Goal: Information Seeking & Learning: Learn about a topic

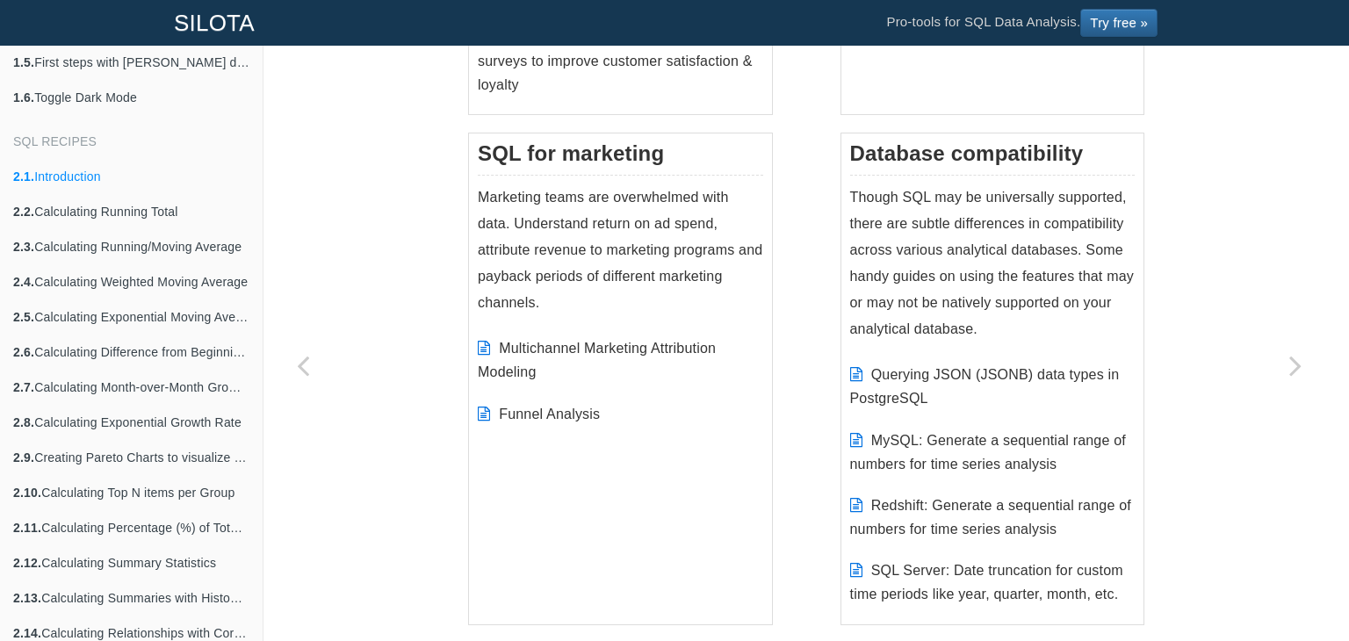
scroll to position [2248, 0]
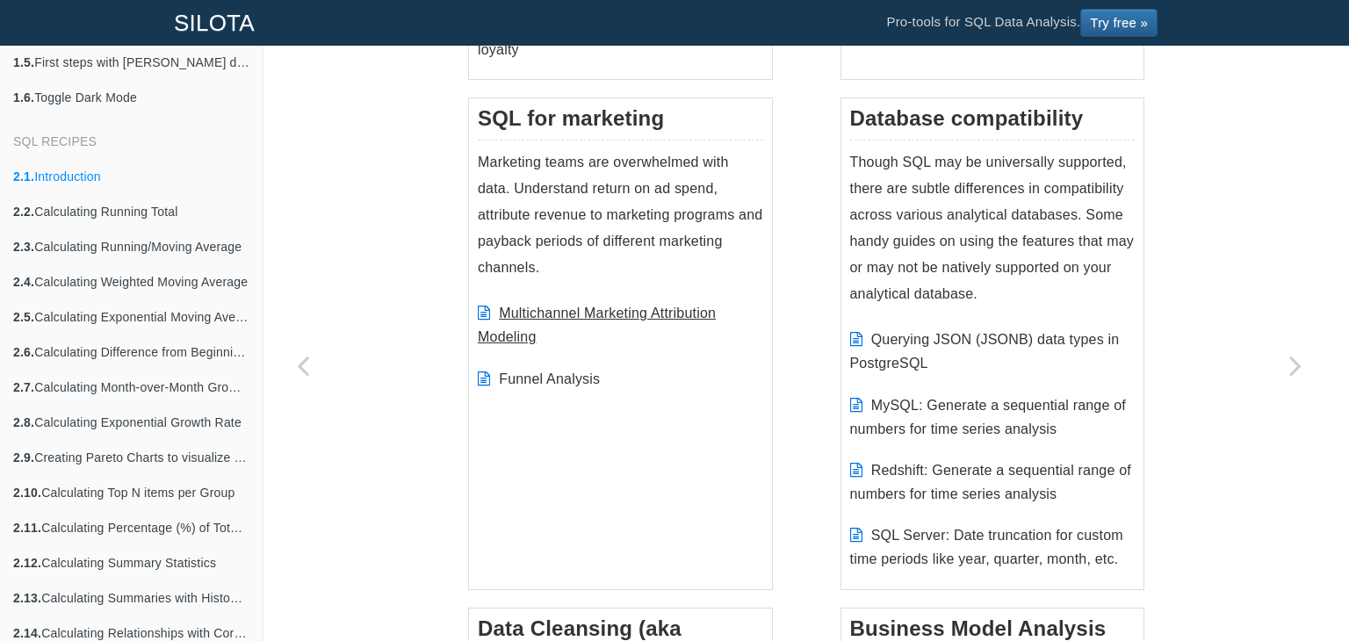
click at [539, 309] on link "Multichannel Marketing Attribution Modeling" at bounding box center [597, 325] width 238 height 39
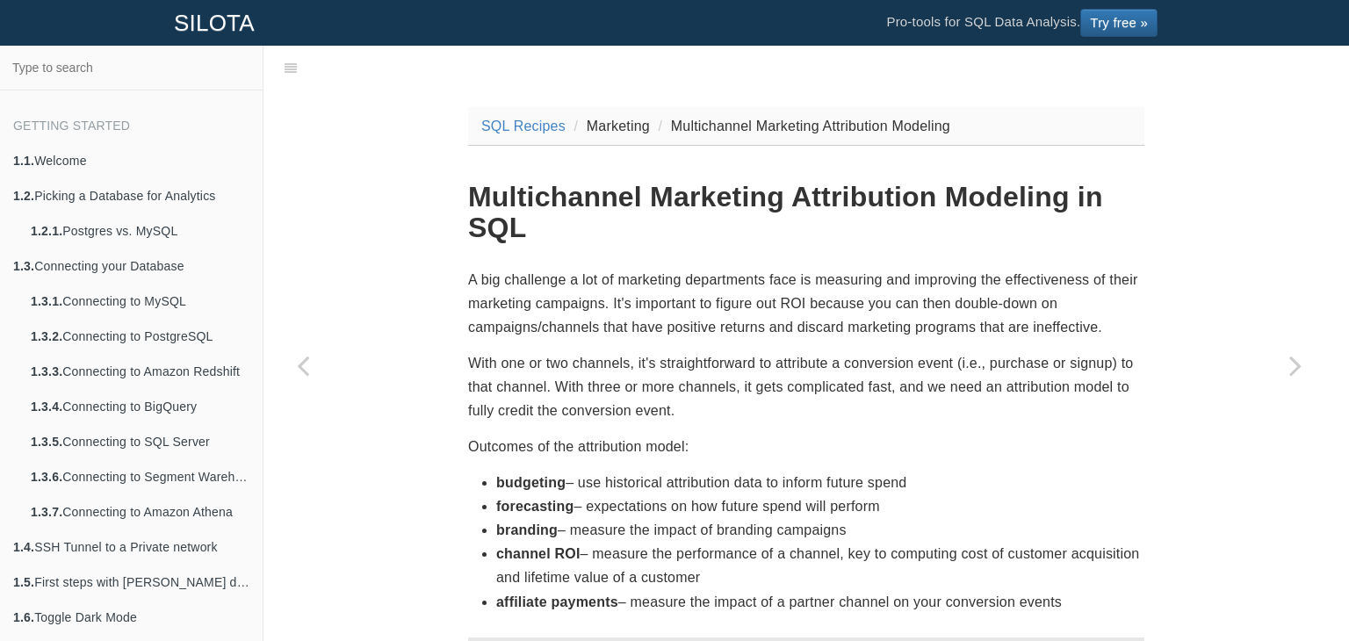
scroll to position [520, 0]
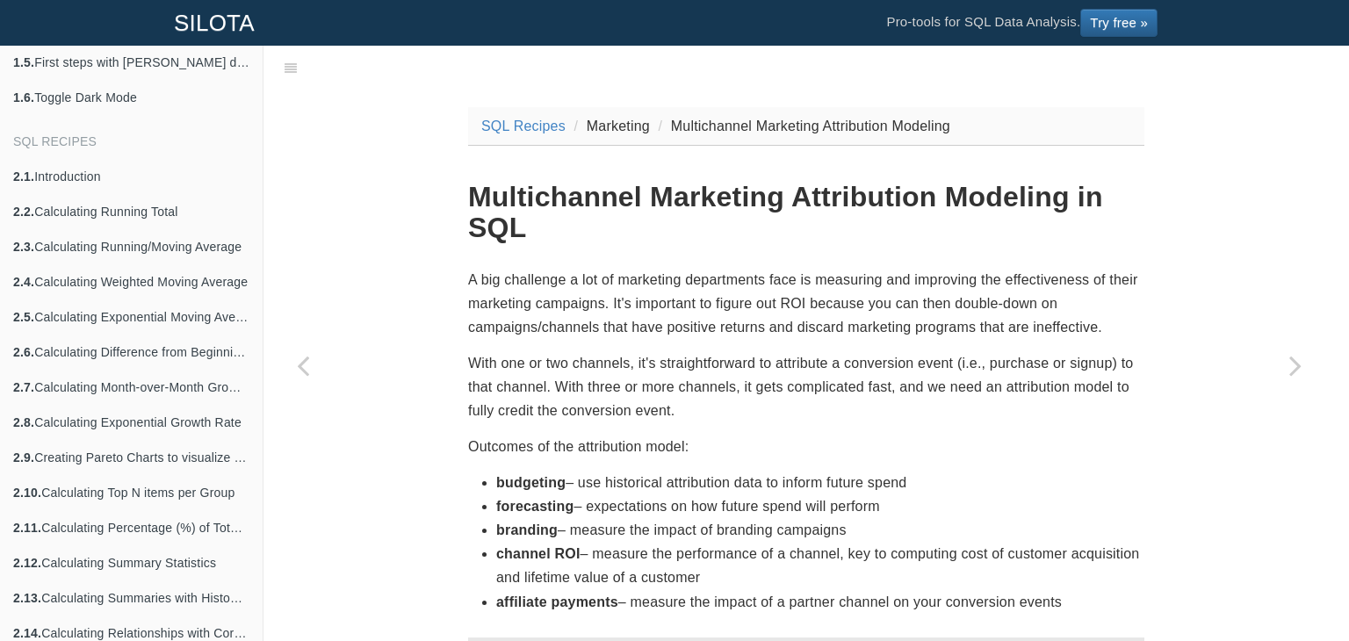
click at [539, 309] on p "A big challenge a lot of marketing departments face is measuring and improving …" at bounding box center [806, 304] width 676 height 72
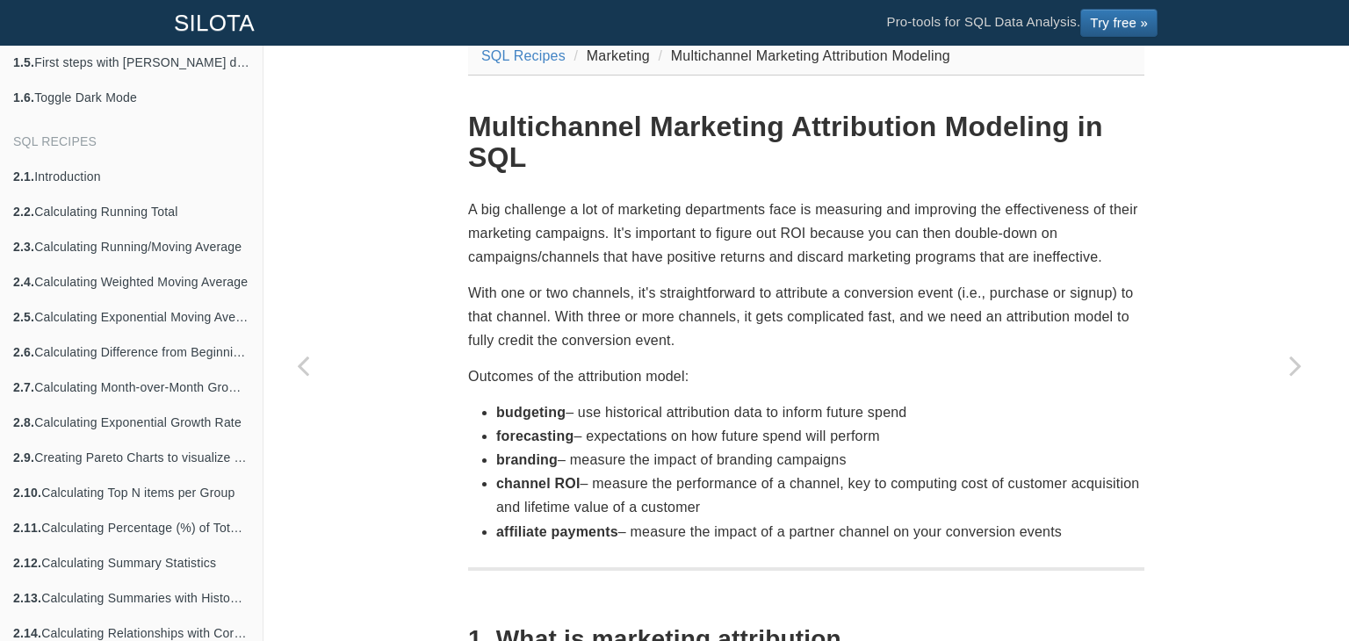
scroll to position [105, 0]
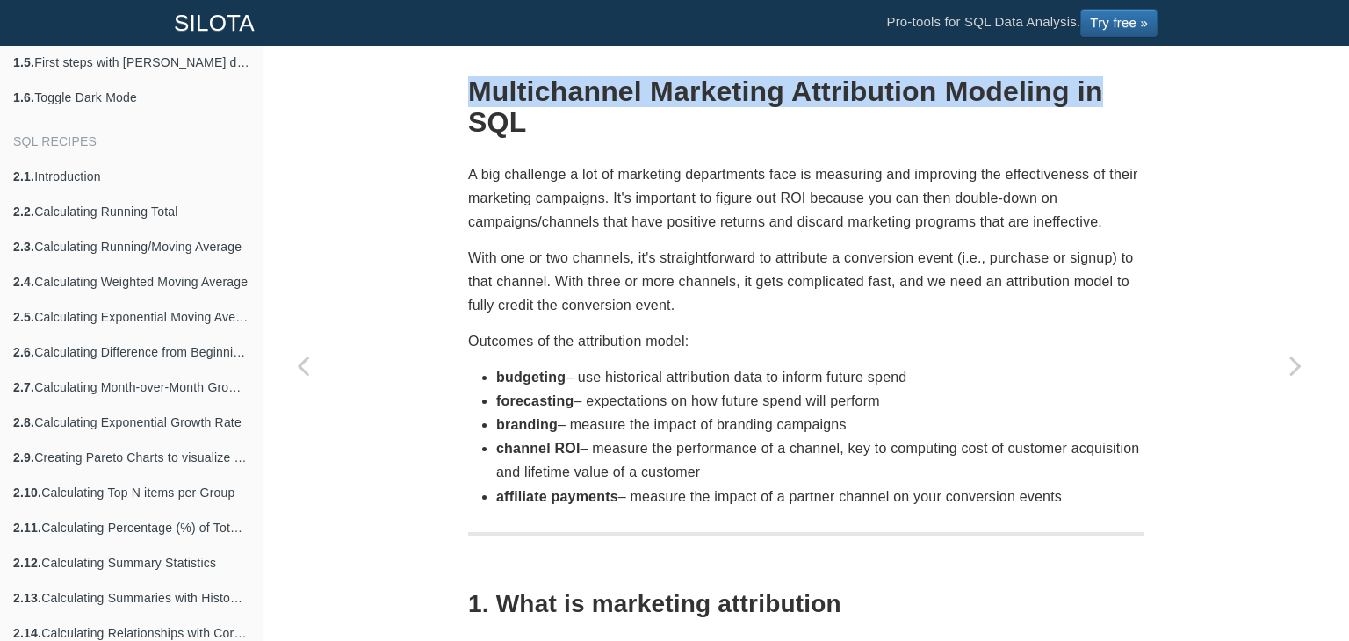
drag, startPoint x: 455, startPoint y: 82, endPoint x: 1071, endPoint y: 99, distance: 616.7
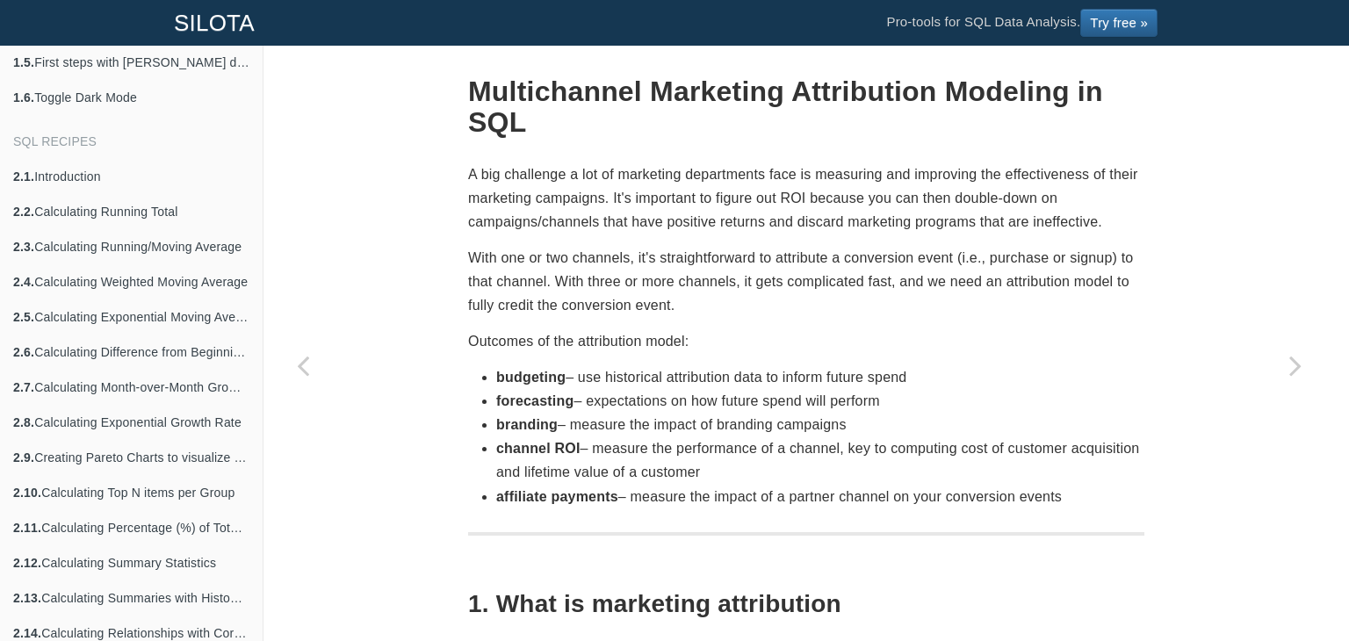
click at [608, 342] on p "Outcomes of the attribution model:" at bounding box center [806, 341] width 676 height 24
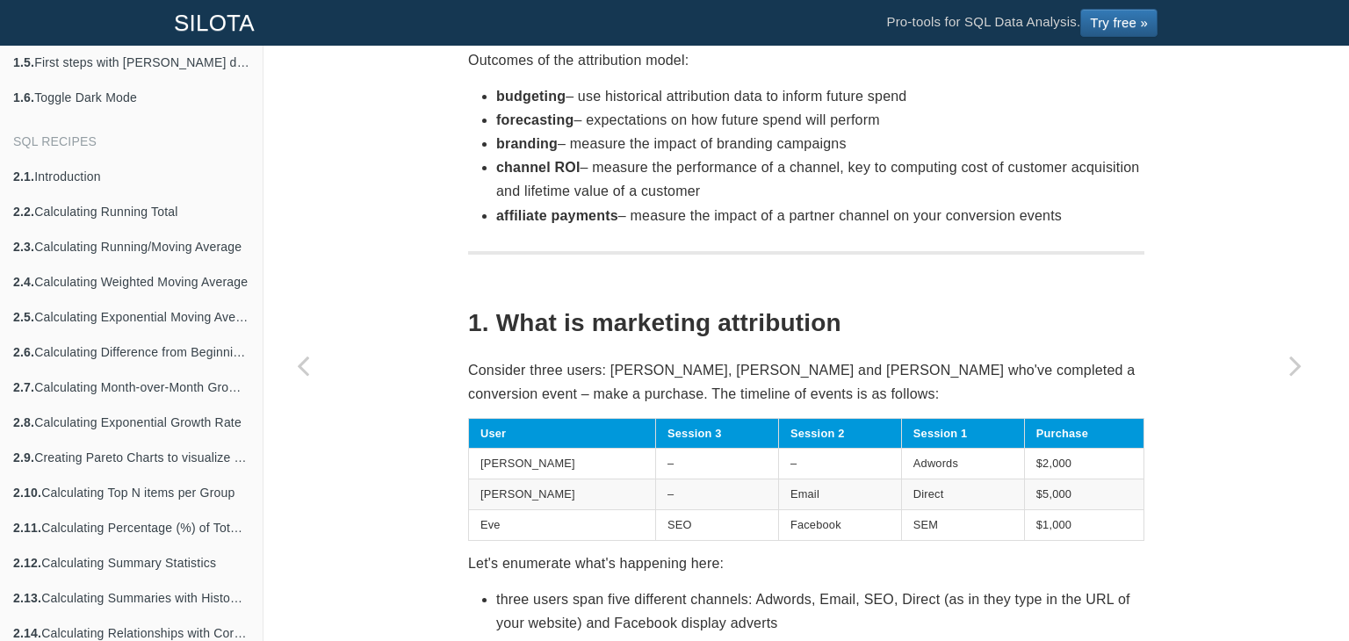
scroll to position [421, 0]
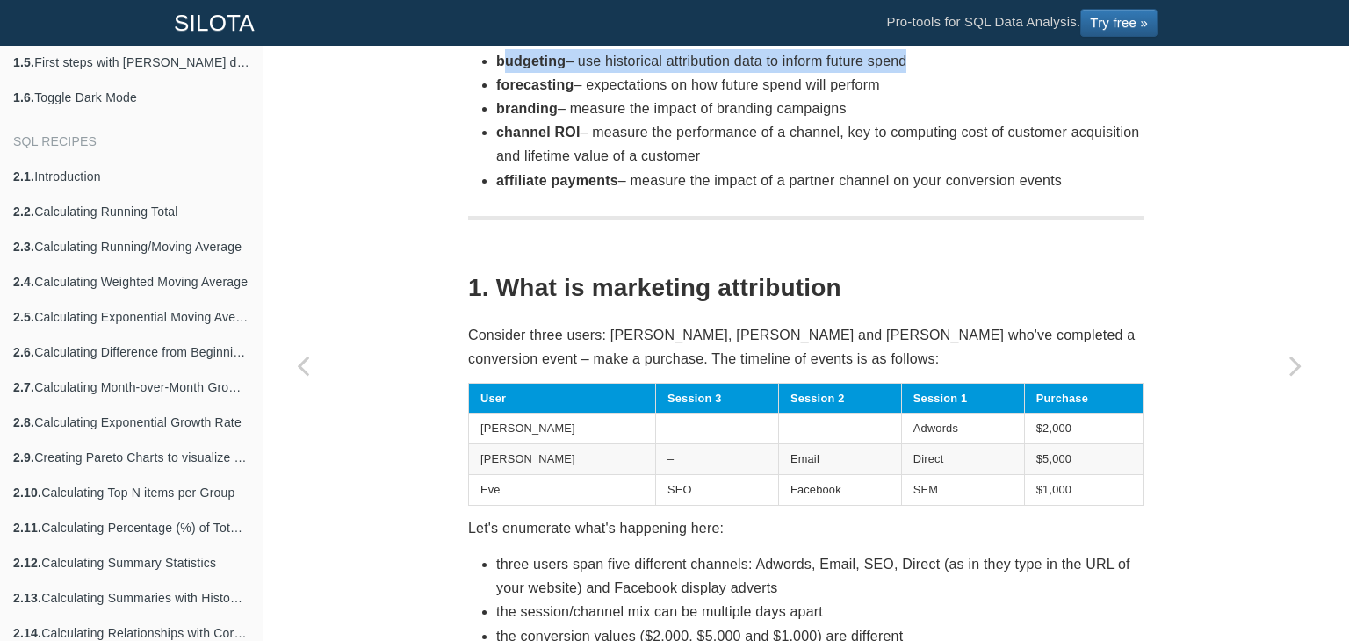
drag, startPoint x: 494, startPoint y: 66, endPoint x: 896, endPoint y: 61, distance: 401.3
click at [896, 61] on li "budgeting – use historical attribution data to inform future spend" at bounding box center [820, 61] width 648 height 24
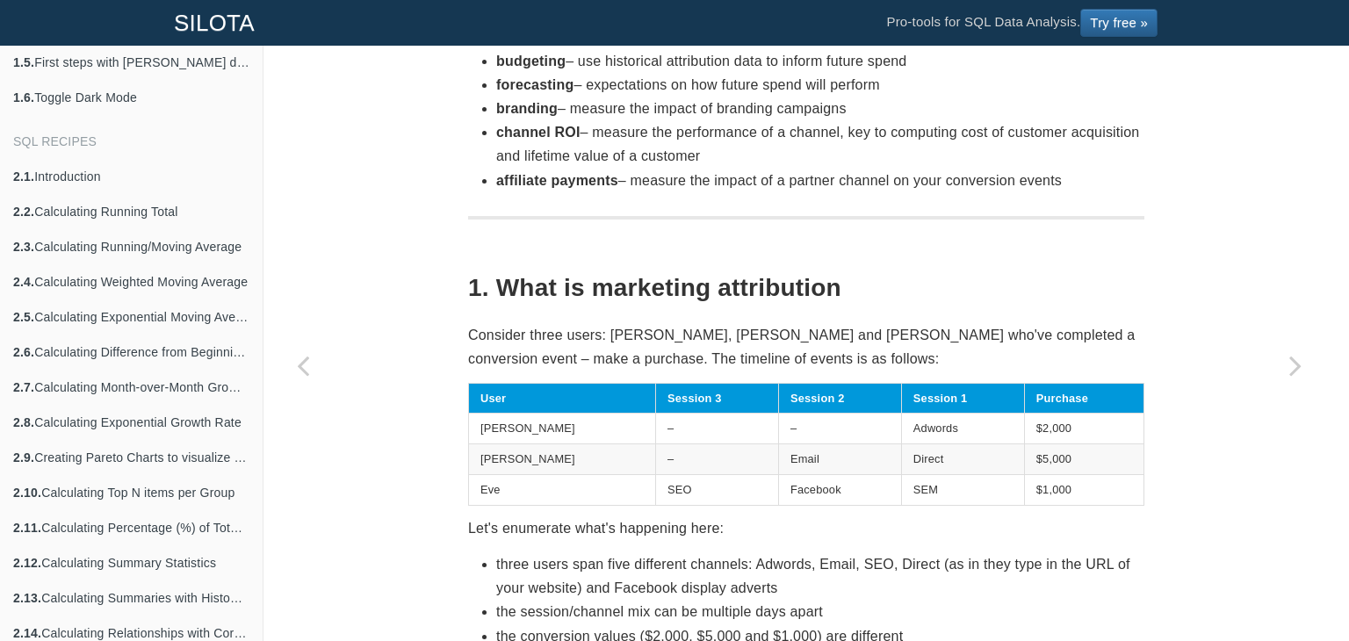
click at [806, 73] on li "forecasting – expectations on how future spend will perform" at bounding box center [820, 85] width 648 height 24
drag, startPoint x: 486, startPoint y: 83, endPoint x: 881, endPoint y: 80, distance: 395.1
click at [881, 80] on ul "budgeting – use historical attribution data to inform future spend forecasting …" at bounding box center [806, 120] width 676 height 143
click at [755, 136] on li "channel ROI – measure the performance of a channel, key to computing cost of cu…" at bounding box center [820, 143] width 648 height 47
drag, startPoint x: 490, startPoint y: 106, endPoint x: 761, endPoint y: 104, distance: 271.3
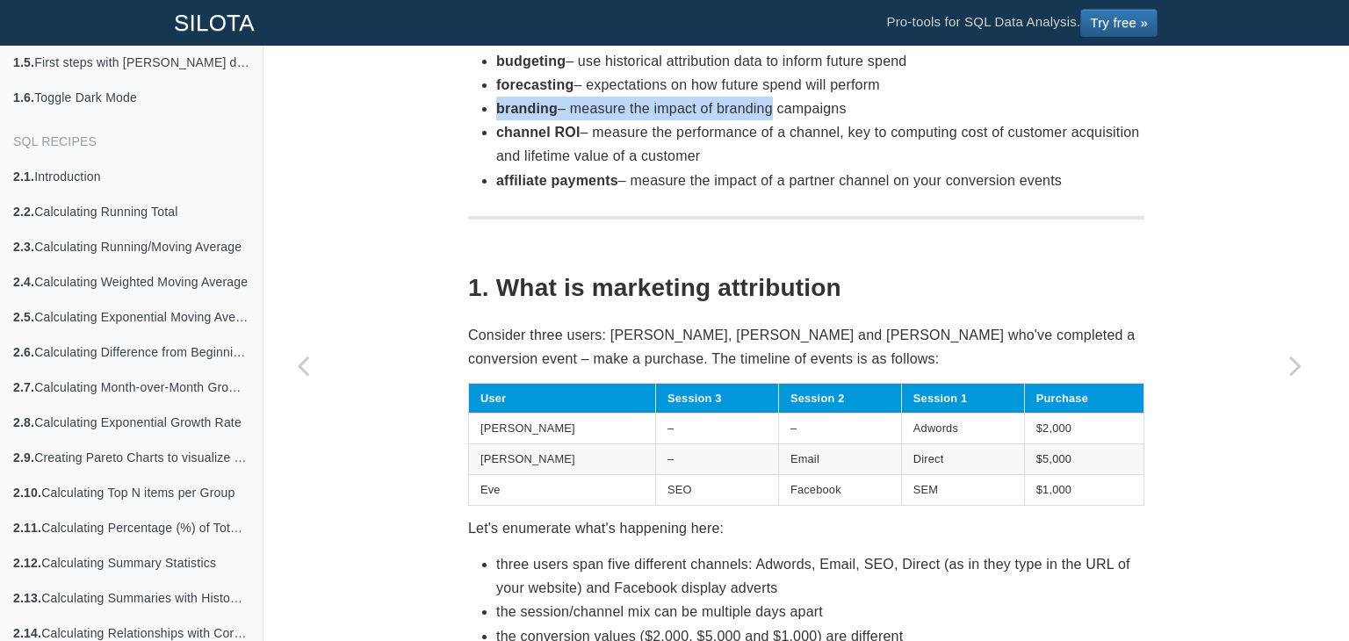
click at [761, 104] on li "branding – measure the impact of branding campaigns" at bounding box center [820, 109] width 648 height 24
click at [615, 148] on li "channel ROI – measure the performance of a channel, key to computing cost of cu…" at bounding box center [820, 143] width 648 height 47
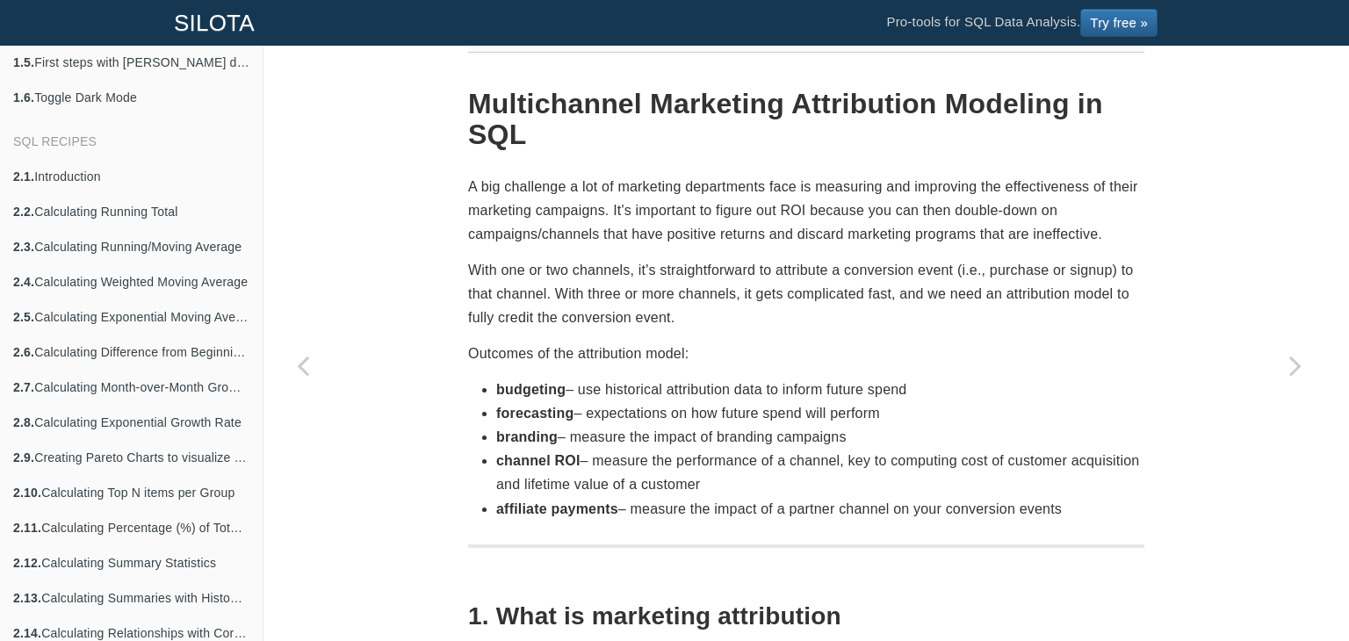
scroll to position [0, 0]
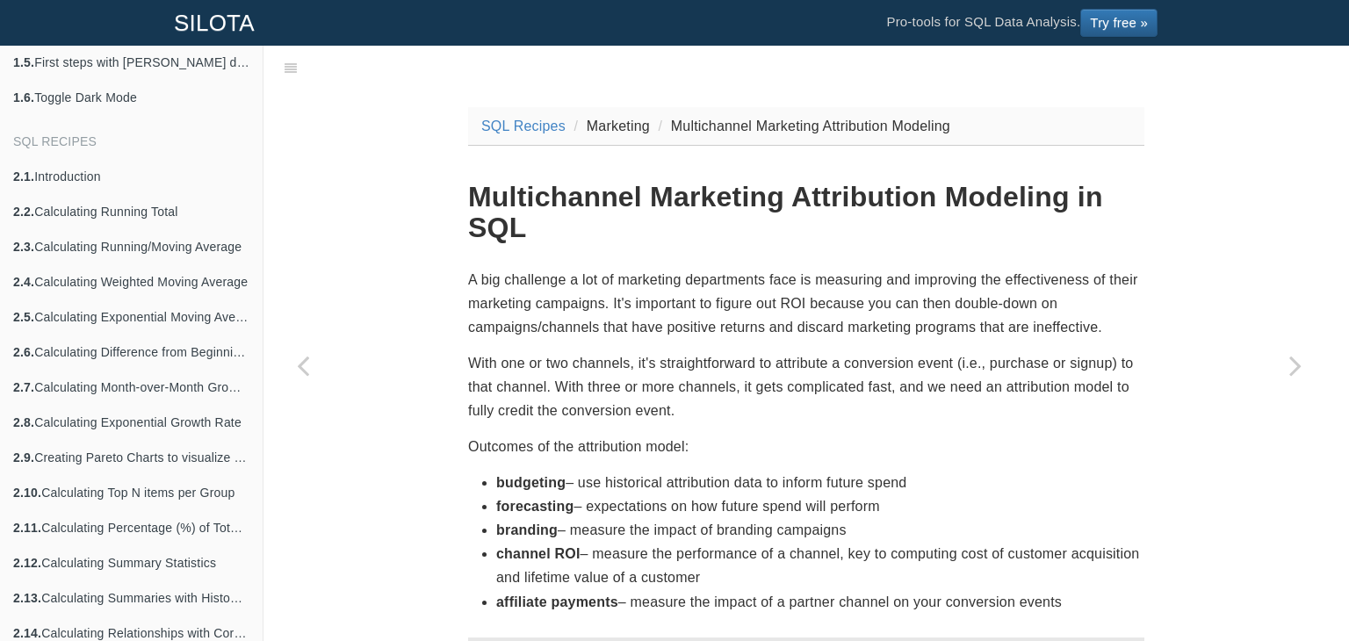
drag, startPoint x: 1061, startPoint y: 185, endPoint x: 491, endPoint y: 482, distance: 642.5
click at [491, 482] on ul "budgeting – use historical attribution data to inform future spend forecasting …" at bounding box center [806, 542] width 676 height 143
copy ul "budgeting – use historical attribution data to inform future spend forecasting …"
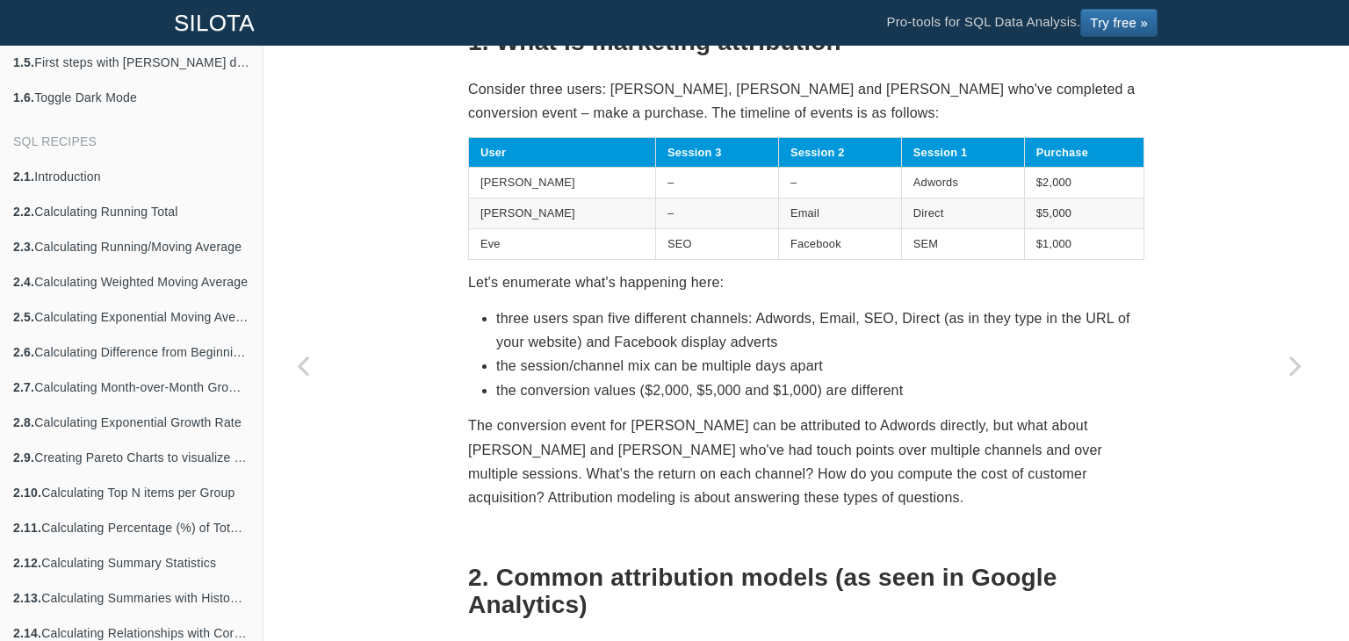
scroll to position [632, 0]
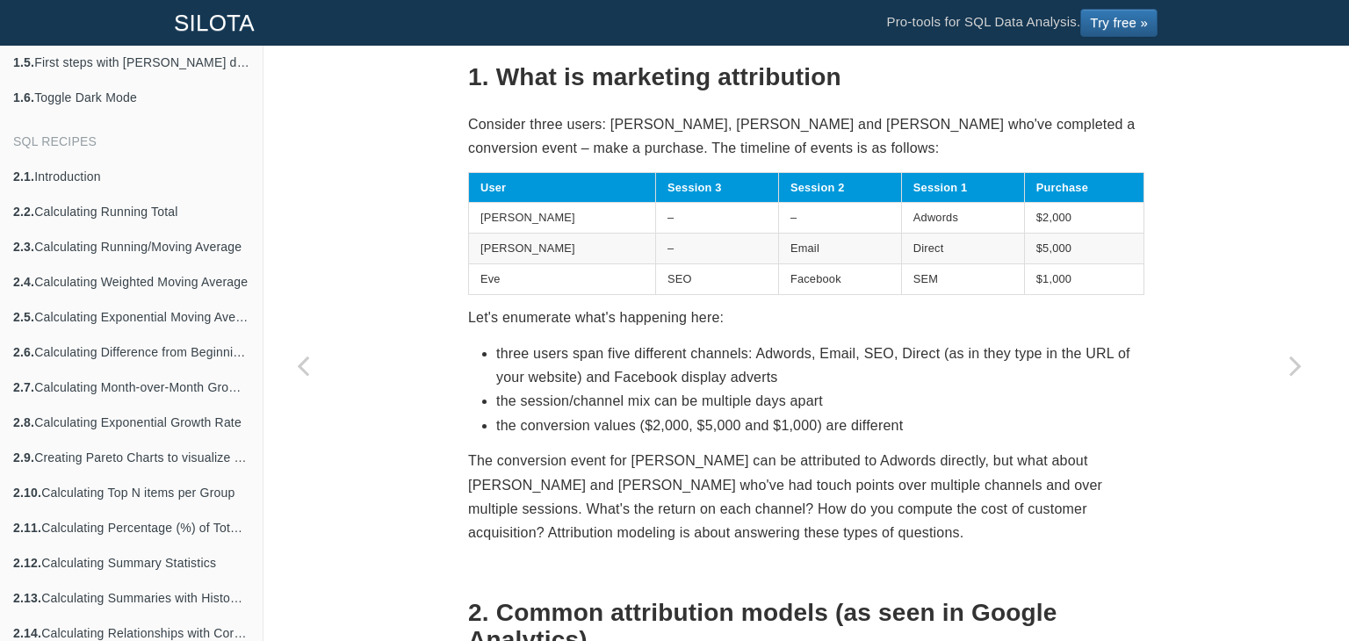
click at [686, 373] on li "three users span five different channels: Adwords, Email, SEO, Direct (as in th…" at bounding box center [820, 365] width 648 height 47
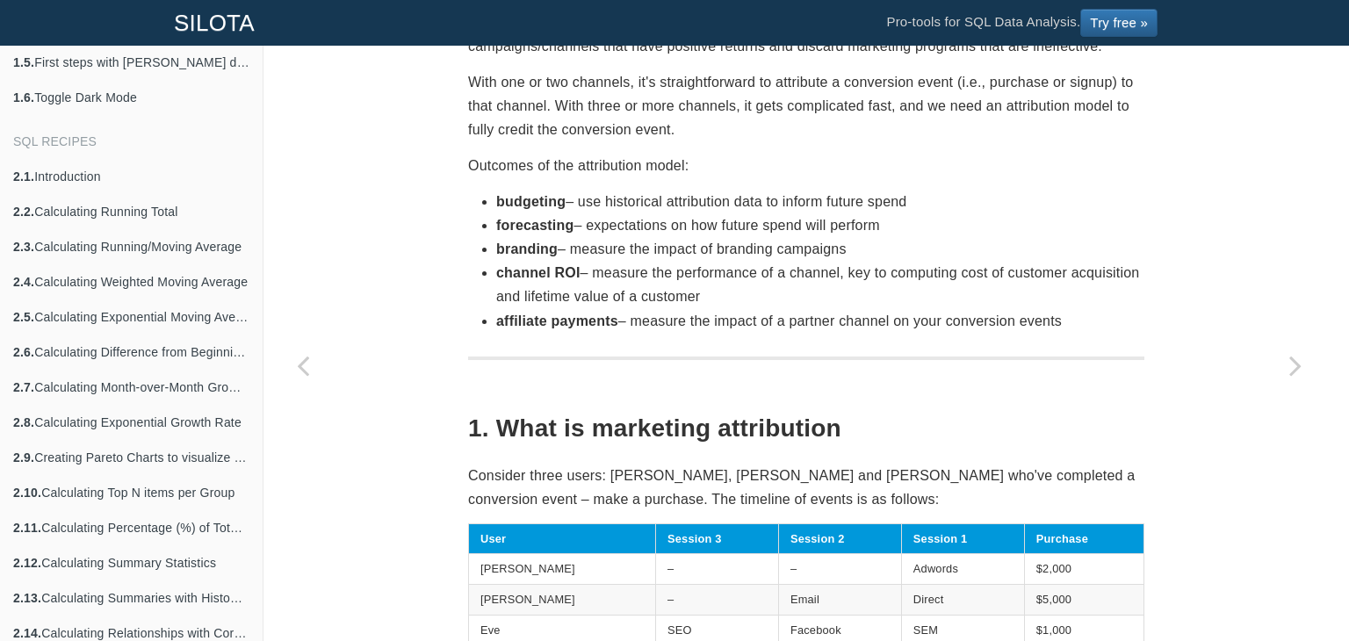
scroll to position [316, 0]
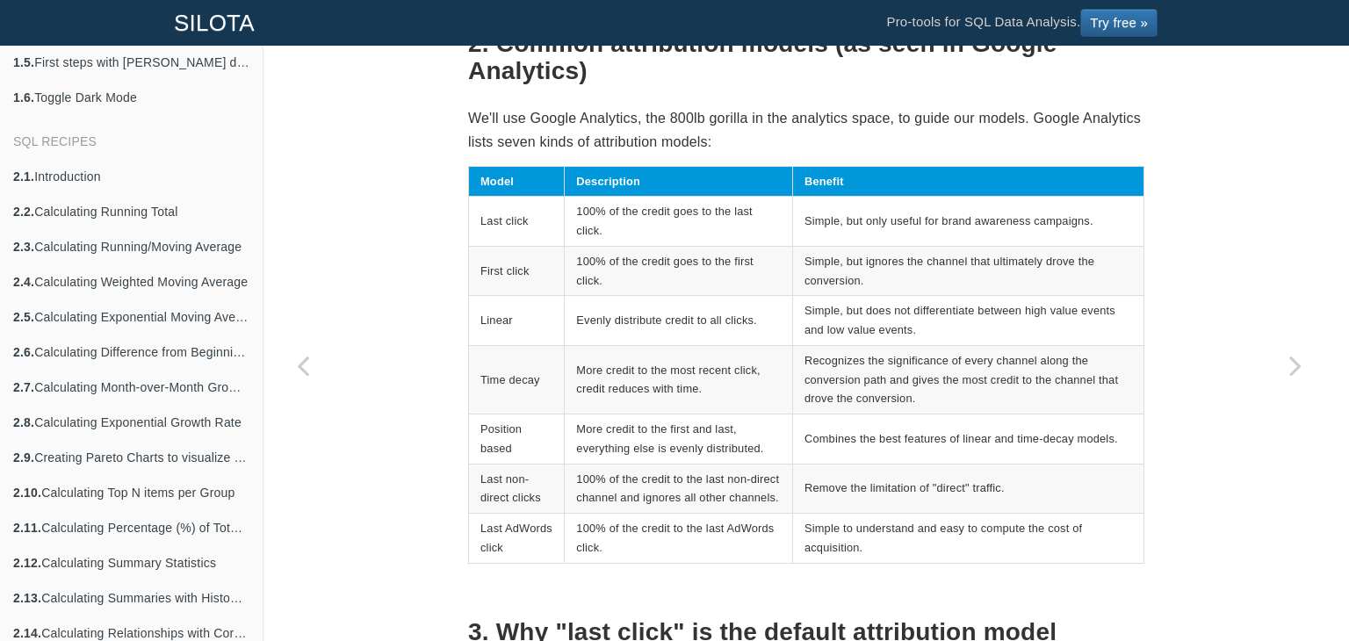
scroll to position [1166, 0]
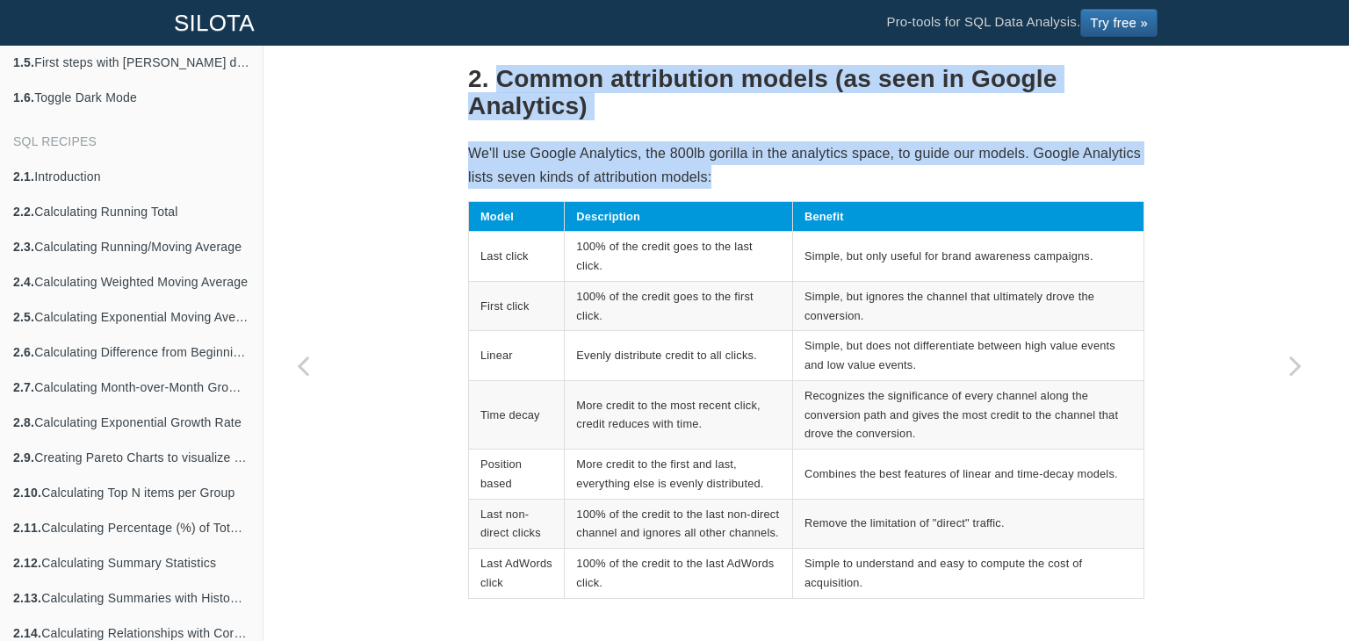
drag, startPoint x: 488, startPoint y: 78, endPoint x: 718, endPoint y: 173, distance: 248.8
copy section "Common attribution models (as seen in Google Analytics) We'll use Google Analyt…"
click at [583, 184] on p "We'll use Google Analytics, the 800lb gorilla in the analytics space, to guide …" at bounding box center [806, 164] width 676 height 47
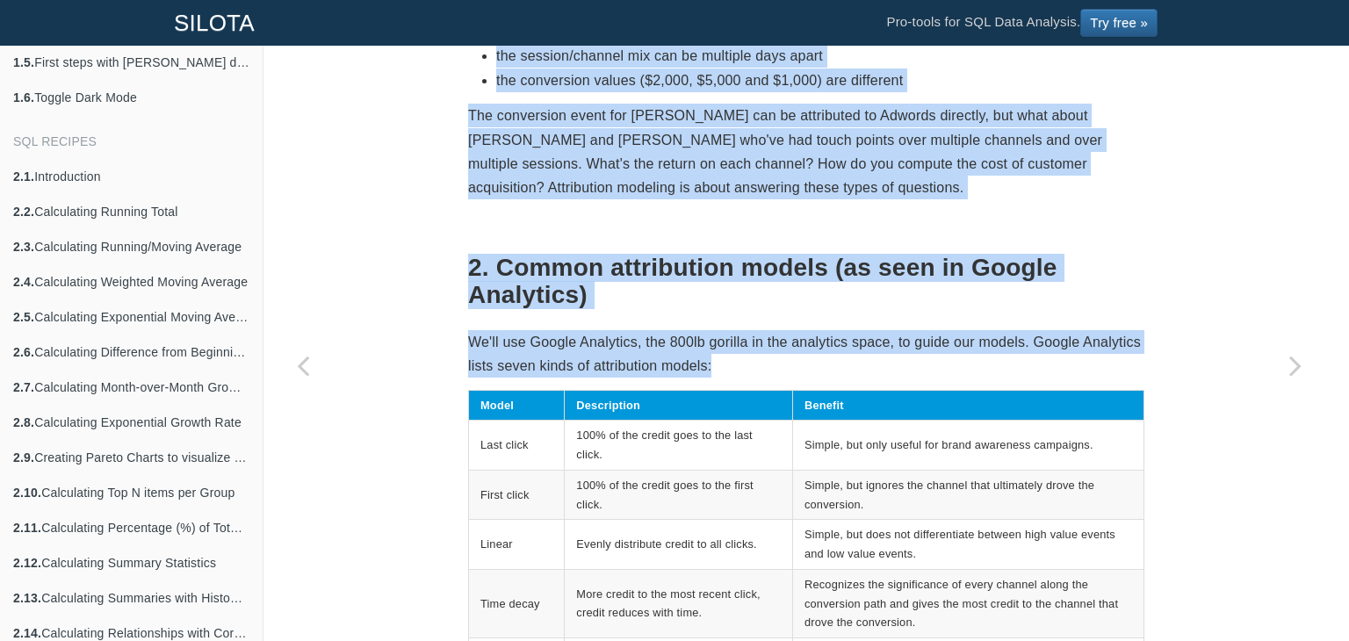
scroll to position [956, 0]
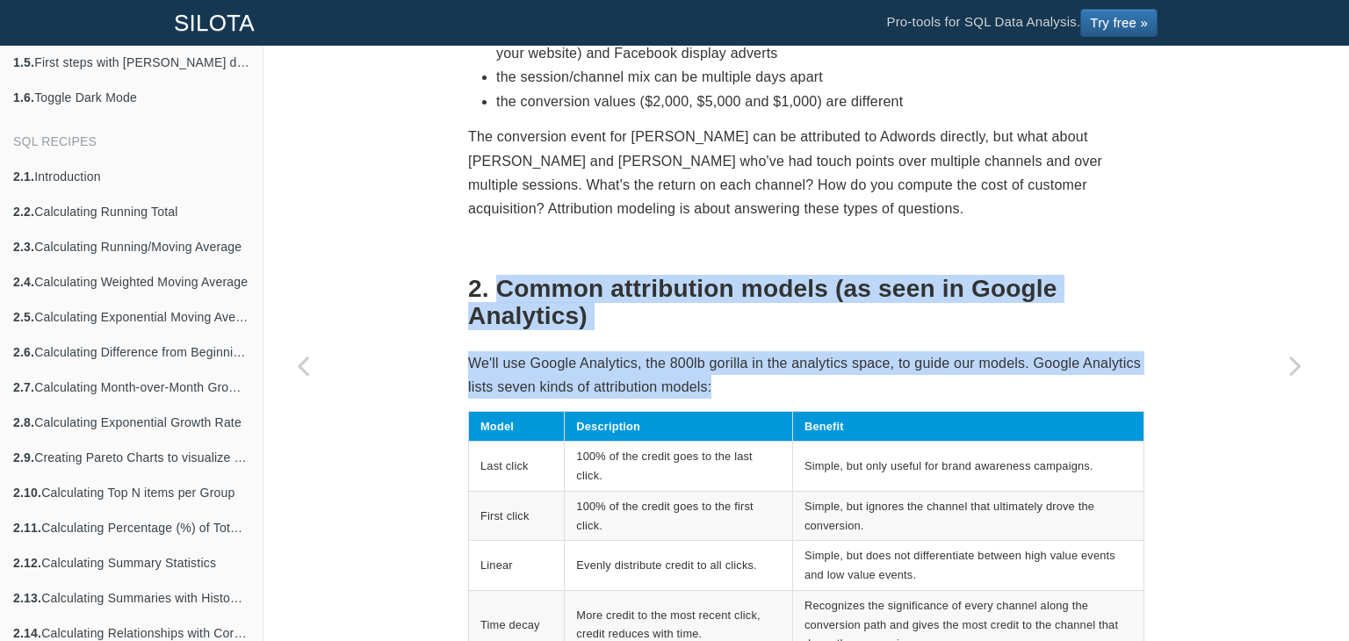
drag, startPoint x: 708, startPoint y: 178, endPoint x: 489, endPoint y: 289, distance: 245.0
copy section "Common attribution models (as seen in Google Analytics) We'll use Google Analyt…"
click at [477, 356] on p "We'll use Google Analytics, the 800lb gorilla in the analytics space, to guide …" at bounding box center [806, 374] width 676 height 47
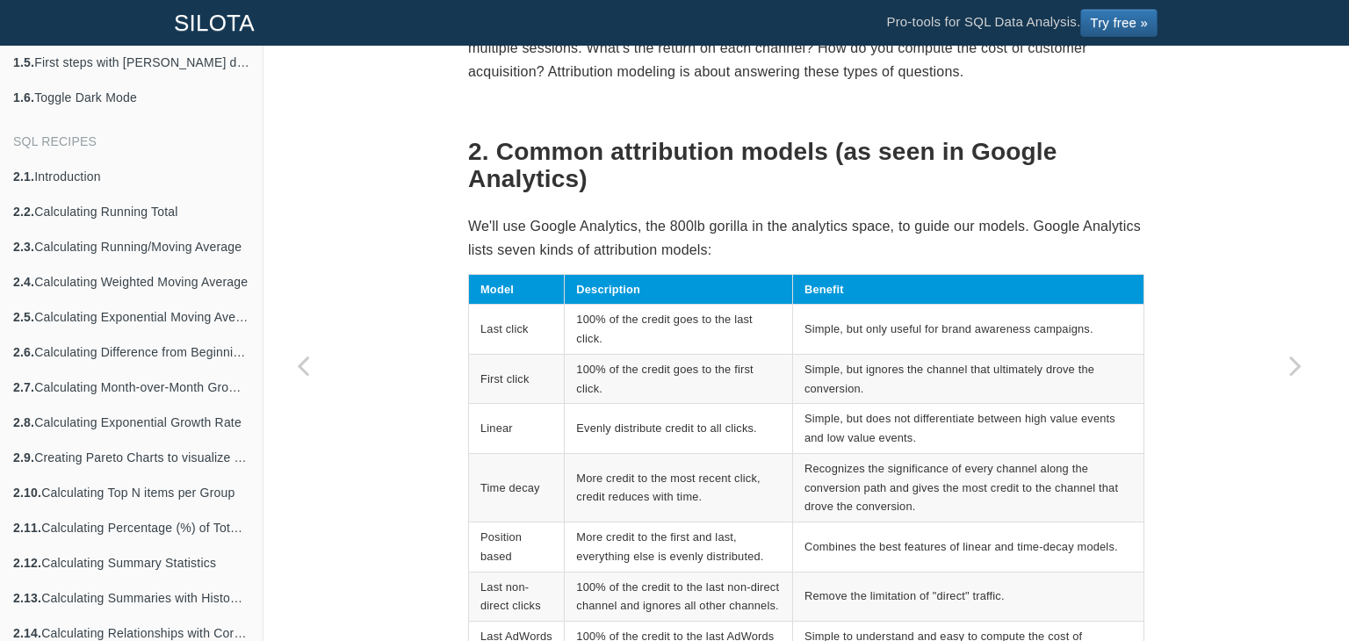
scroll to position [1097, 0]
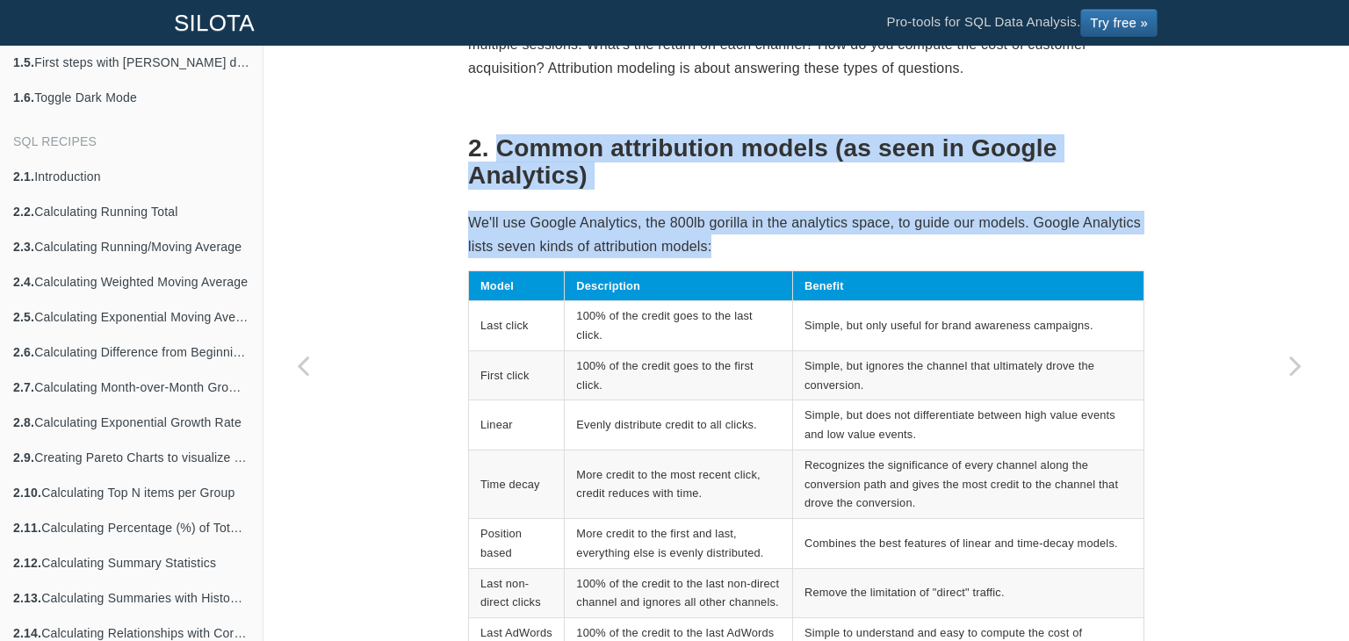
drag, startPoint x: 494, startPoint y: 141, endPoint x: 753, endPoint y: 257, distance: 283.0
copy section "Common attribution models (as seen in Google Analytics) We'll use Google Analyt…"
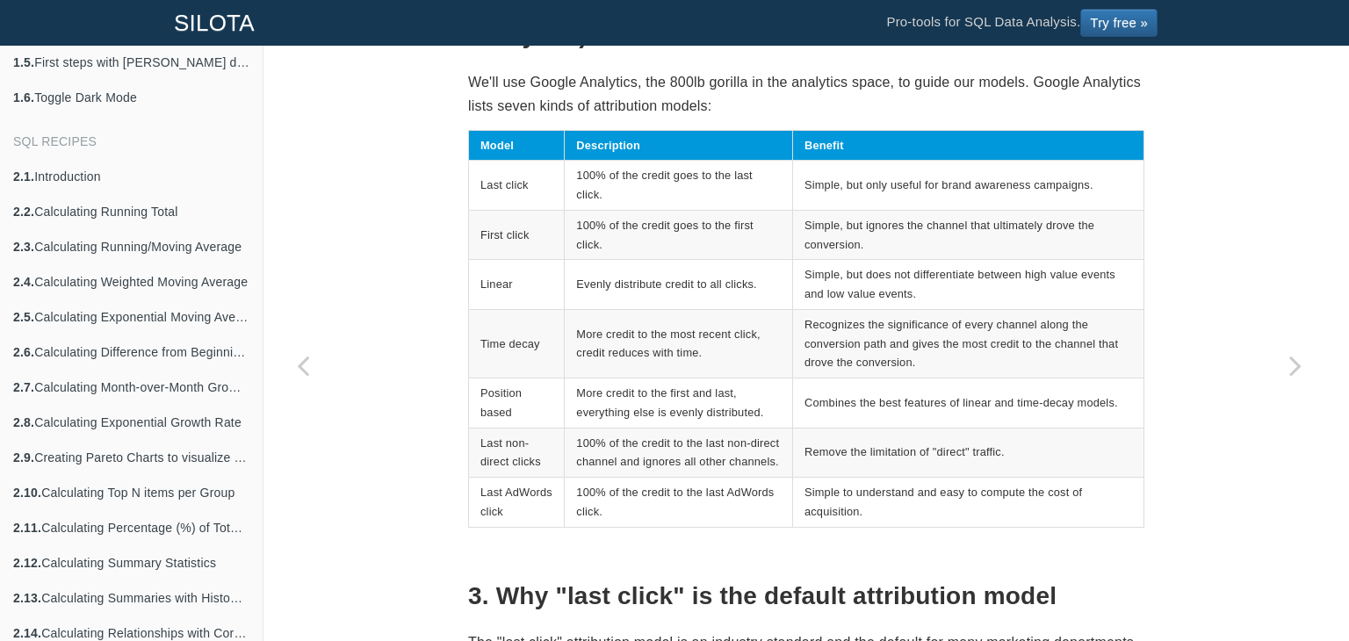
scroll to position [1272, 0]
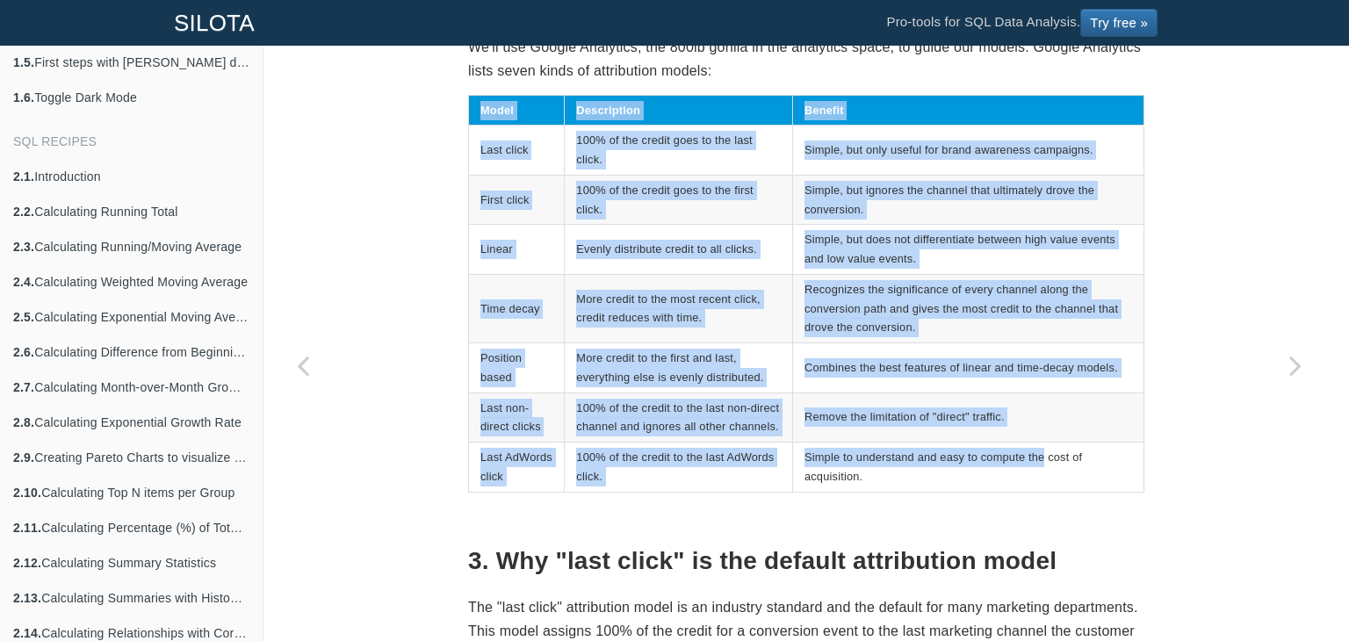
drag, startPoint x: 470, startPoint y: 104, endPoint x: 1035, endPoint y: 459, distance: 667.5
click at [1035, 459] on table "Model Description Benefit Last click 100% of the credit goes to the last click.…" at bounding box center [806, 294] width 676 height 398
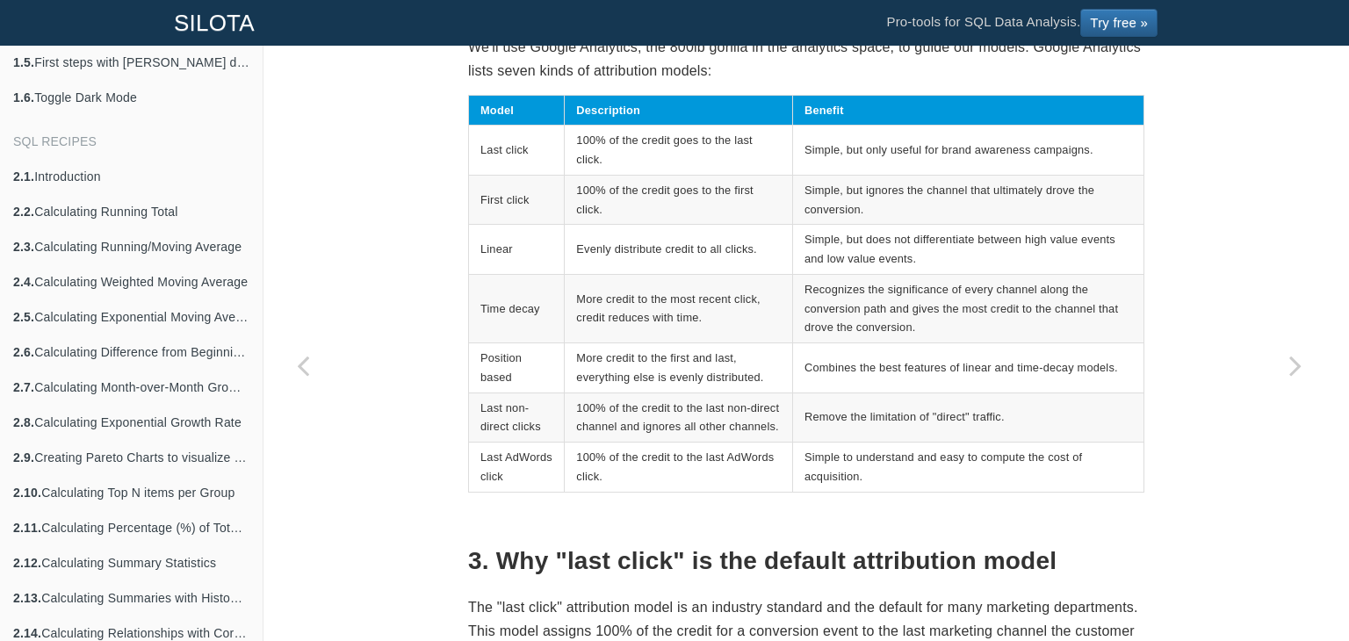
click at [928, 471] on td "Simple to understand and easy to compute the cost of acquisition." at bounding box center [967, 468] width 351 height 50
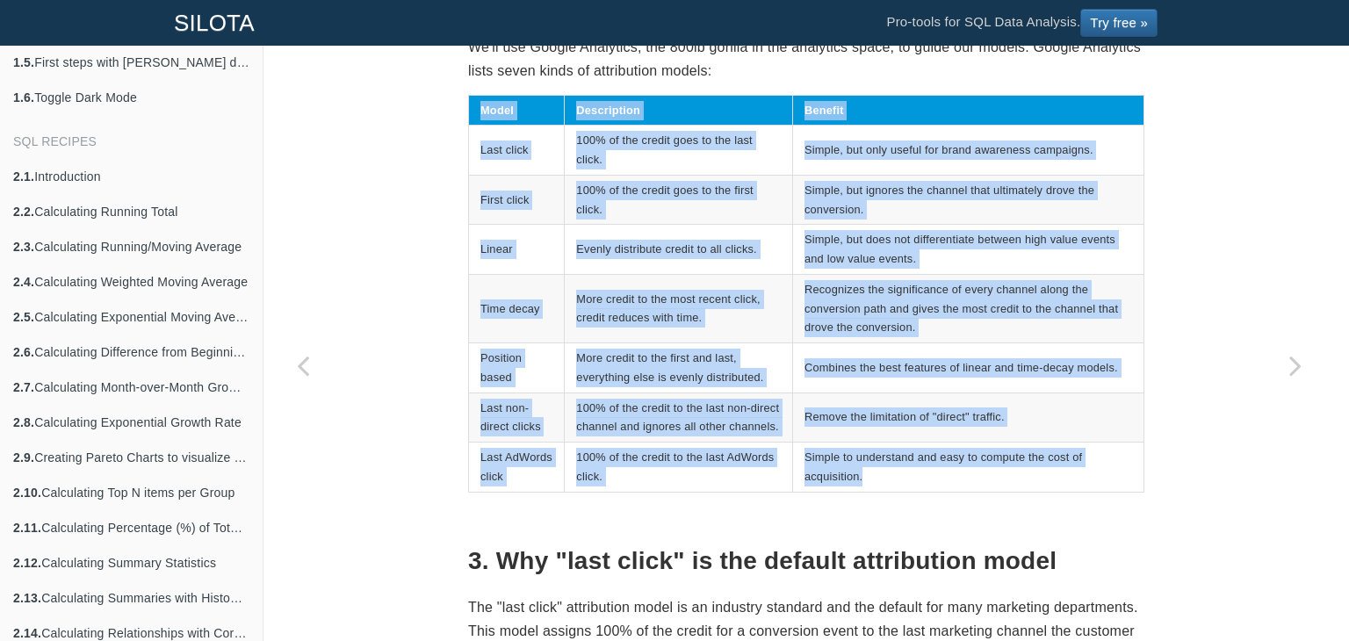
drag, startPoint x: 472, startPoint y: 108, endPoint x: 889, endPoint y: 475, distance: 556.2
click at [889, 475] on table "Model Description Benefit Last click 100% of the credit goes to the last click.…" at bounding box center [806, 294] width 676 height 398
copy table "Model Description Benefit Last click 100% of the credit goes to the last click.…"
click at [828, 198] on td "Simple, but ignores the channel that ultimately drove the conversion." at bounding box center [967, 200] width 351 height 50
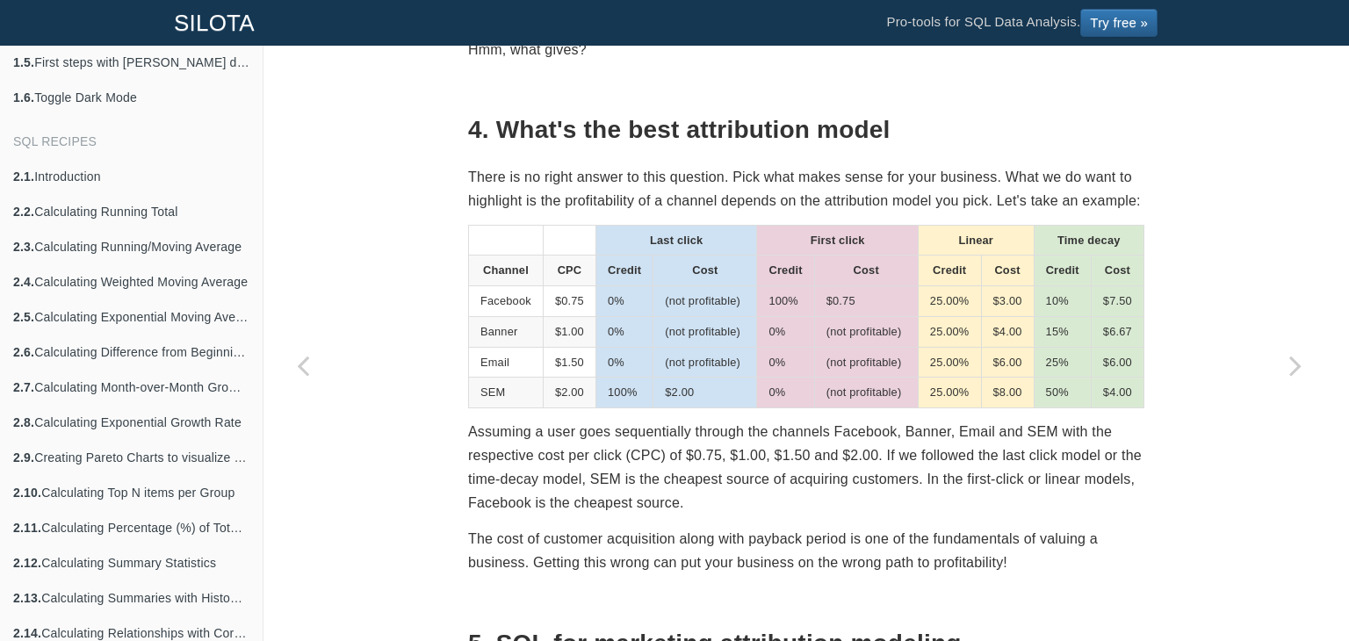
scroll to position [2080, 0]
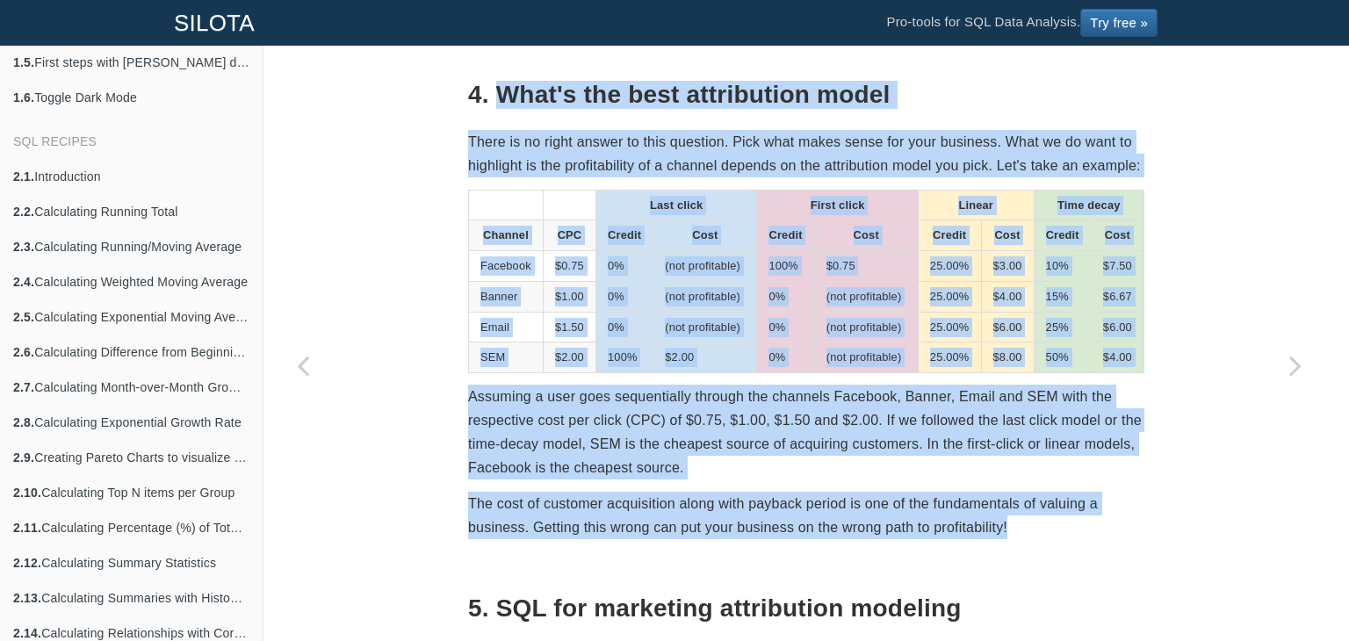
drag, startPoint x: 488, startPoint y: 90, endPoint x: 1047, endPoint y: 514, distance: 700.7
copy section "What's the best attribution model There is no right answer to this question. Pi…"
click at [643, 275] on td "0%" at bounding box center [624, 266] width 57 height 31
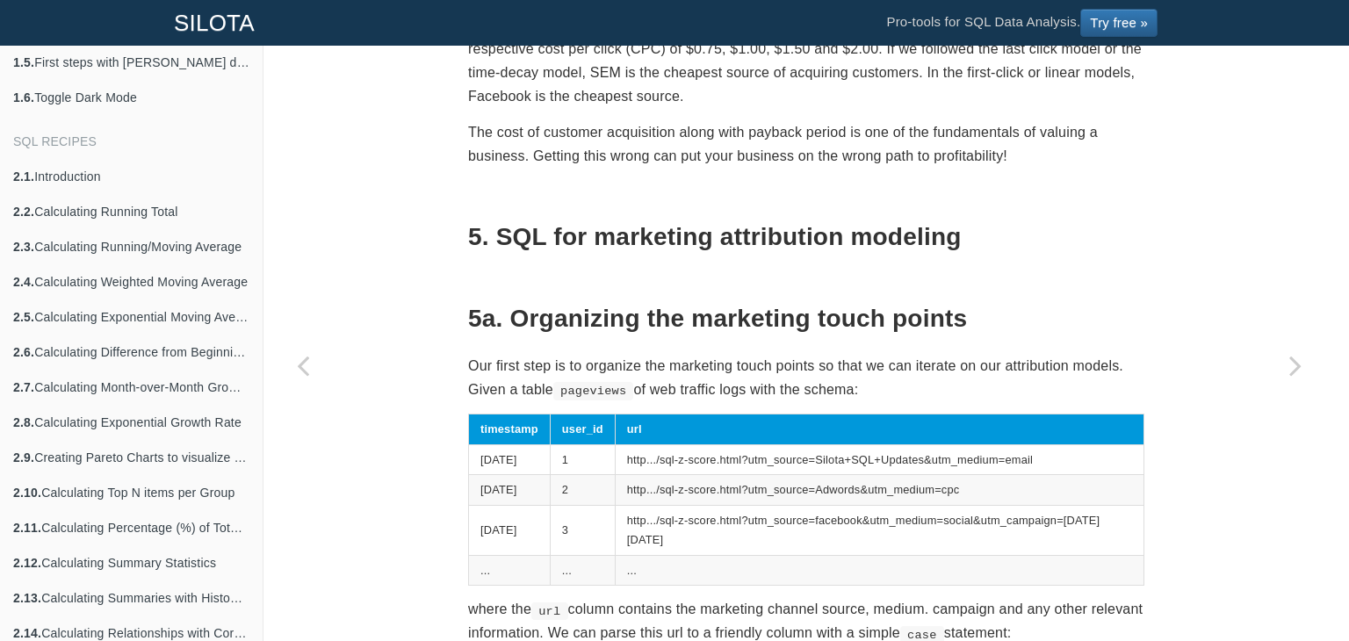
scroll to position [2502, 0]
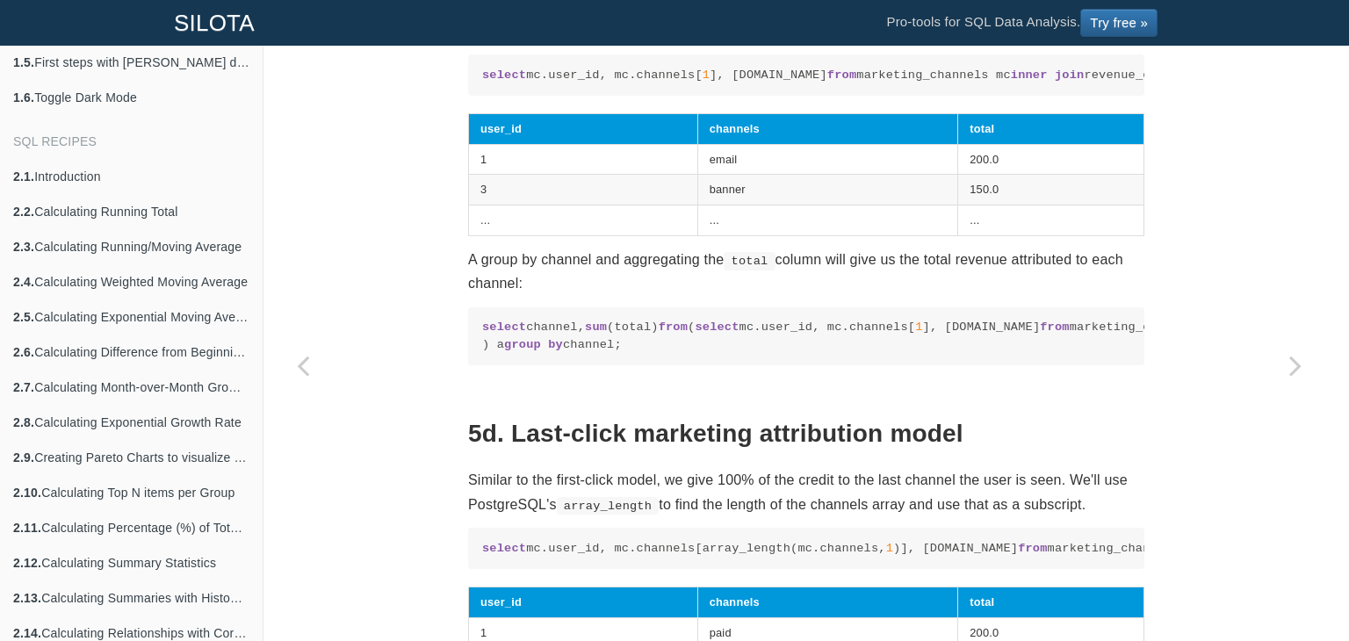
scroll to position [4503, 0]
